Goal: Transaction & Acquisition: Purchase product/service

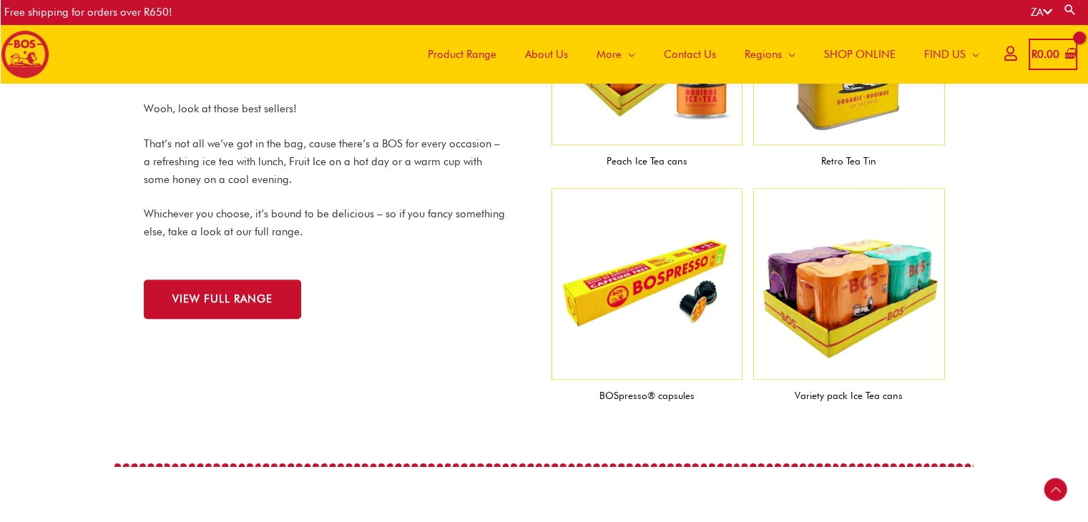
scroll to position [1356, 0]
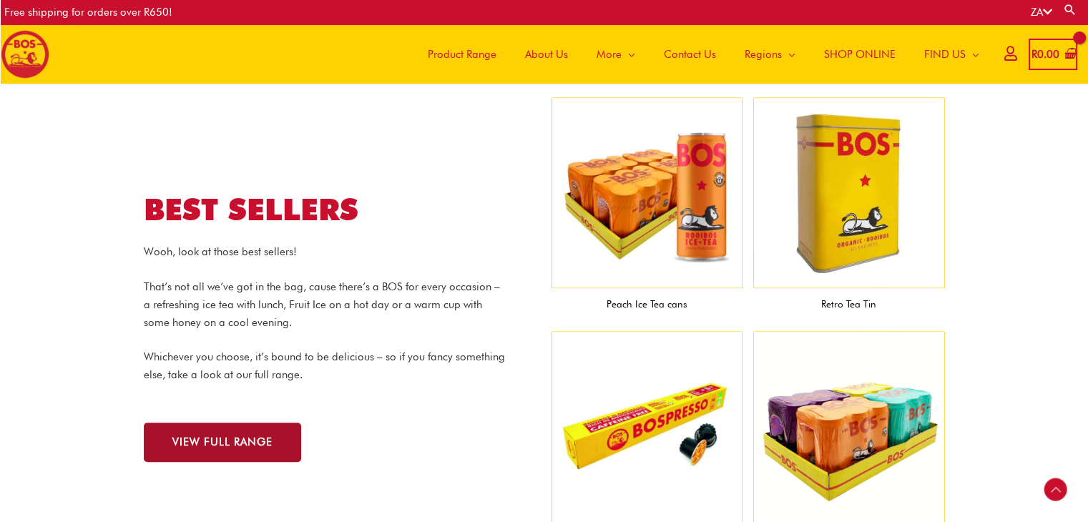
click at [206, 439] on span "VIEW FULL RANGE" at bounding box center [222, 442] width 100 height 11
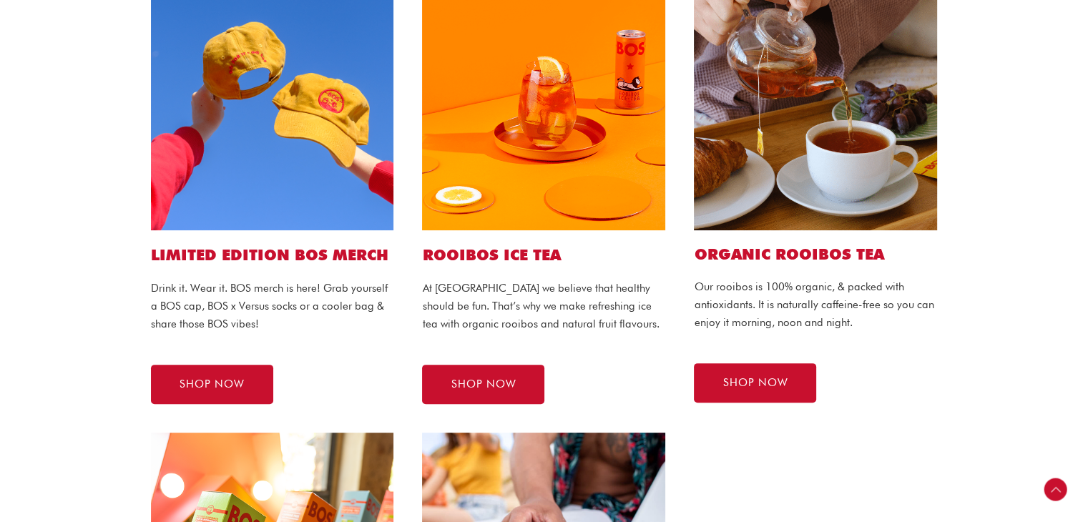
scroll to position [374, 0]
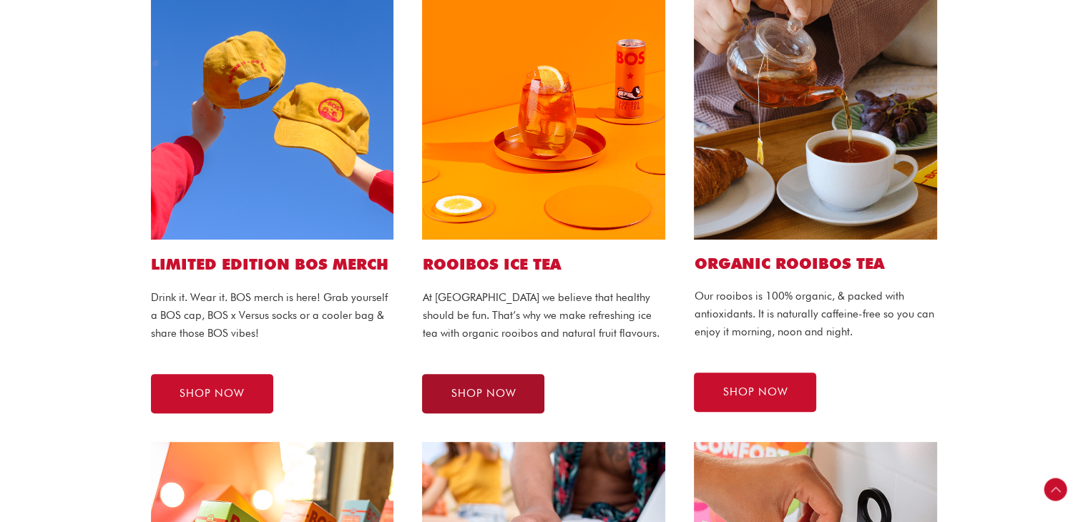
click at [477, 393] on span "SHOP NOW" at bounding box center [482, 393] width 65 height 11
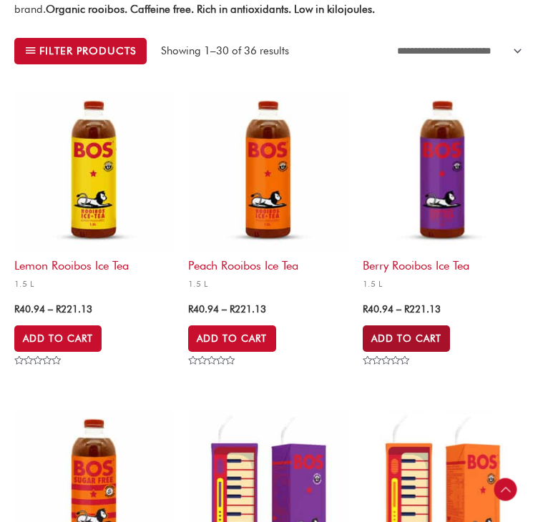
scroll to position [361, 0]
